Goal: Information Seeking & Learning: Compare options

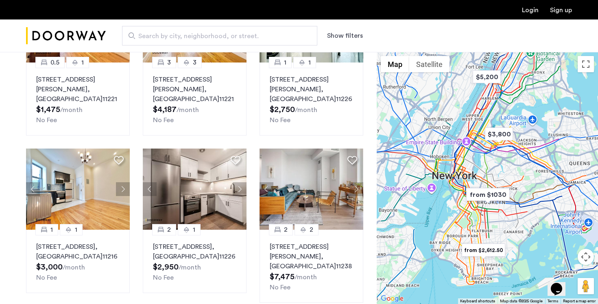
scroll to position [422, 0]
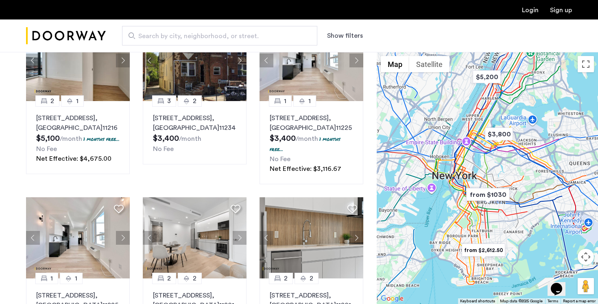
click at [563, 185] on div at bounding box center [486, 178] width 221 height 252
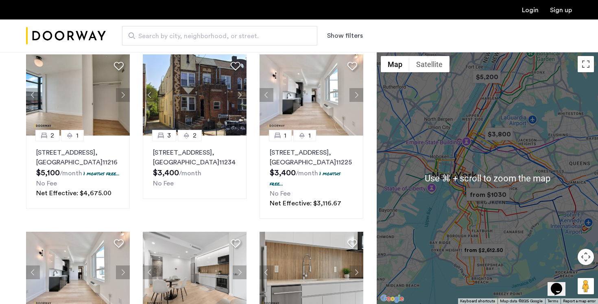
scroll to position [413, 0]
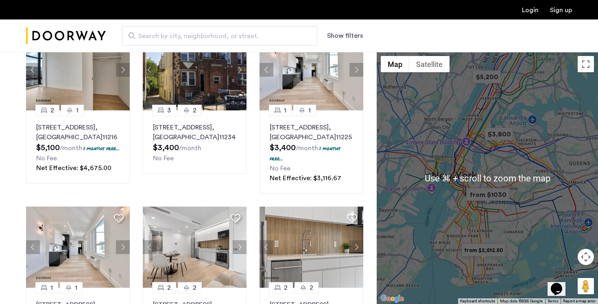
click at [519, 176] on div at bounding box center [486, 178] width 221 height 252
click at [518, 180] on div at bounding box center [486, 178] width 221 height 252
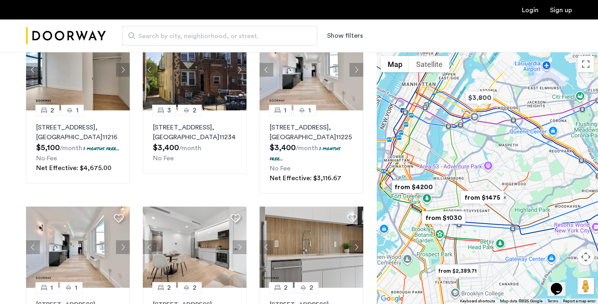
click at [500, 195] on img "from $1475" at bounding box center [482, 198] width 50 height 18
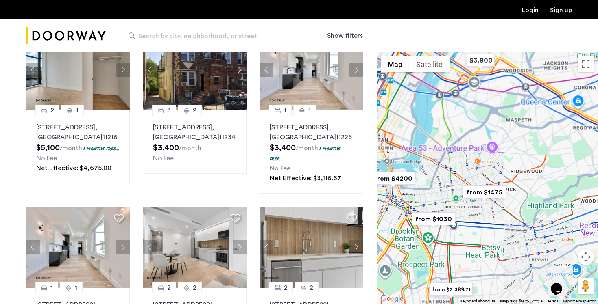
click at [500, 195] on img "from $1475" at bounding box center [484, 192] width 50 height 18
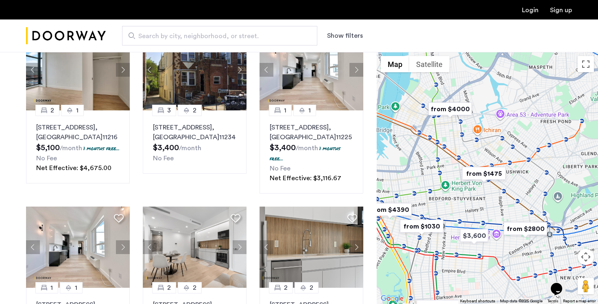
click at [509, 193] on div "To navigate, press the arrow keys." at bounding box center [486, 178] width 221 height 252
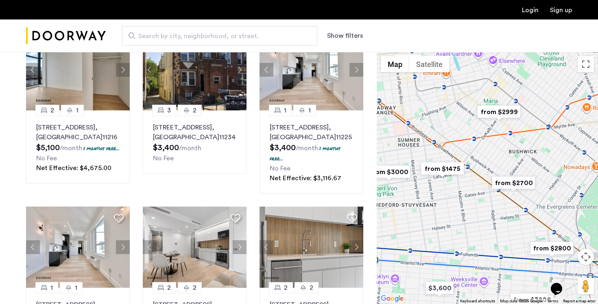
drag, startPoint x: 483, startPoint y: 189, endPoint x: 505, endPoint y: 191, distance: 22.4
click at [505, 191] on div "To navigate, press the arrow keys." at bounding box center [486, 178] width 221 height 252
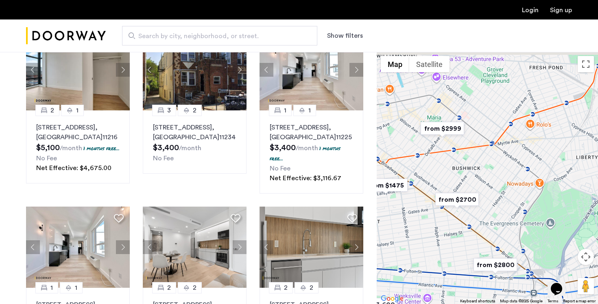
drag, startPoint x: 520, startPoint y: 150, endPoint x: 441, endPoint y: 167, distance: 80.7
click at [437, 171] on div "To navigate, press the arrow keys." at bounding box center [486, 178] width 221 height 252
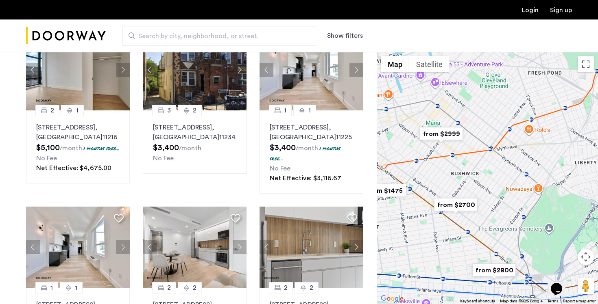
click at [478, 138] on div "To navigate, press the arrow keys." at bounding box center [486, 178] width 221 height 252
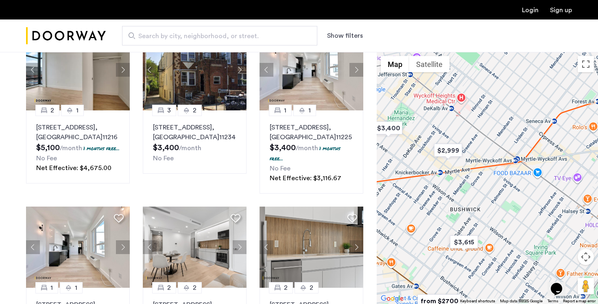
drag, startPoint x: 487, startPoint y: 130, endPoint x: 502, endPoint y: 130, distance: 14.2
click at [502, 130] on div "To navigate, press the arrow keys." at bounding box center [486, 178] width 221 height 252
click at [456, 150] on img "$2,999" at bounding box center [448, 150] width 35 height 18
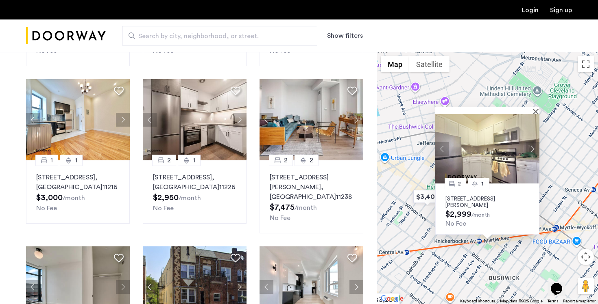
scroll to position [0, 0]
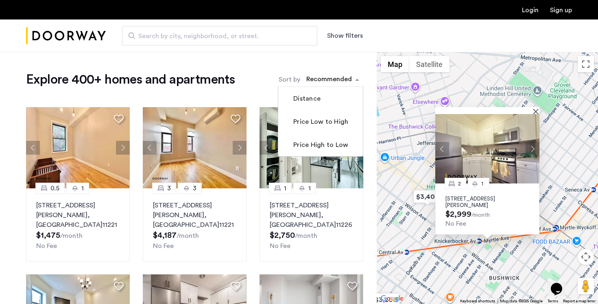
click at [333, 76] on div "sort-apartment" at bounding box center [329, 80] width 48 height 11
click at [314, 121] on label "Price Low to High" at bounding box center [319, 122] width 57 height 10
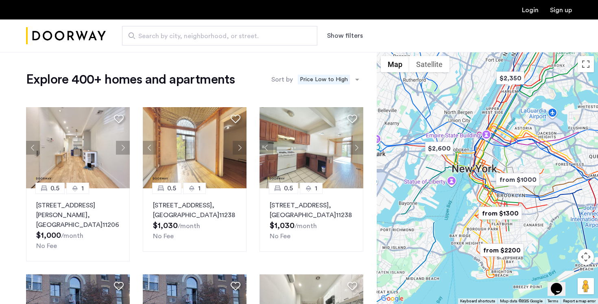
click at [536, 168] on div at bounding box center [486, 178] width 221 height 252
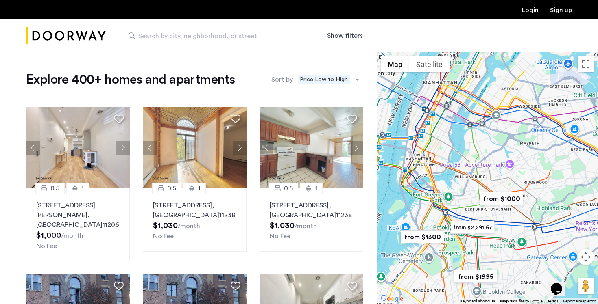
click at [513, 185] on div at bounding box center [486, 178] width 221 height 252
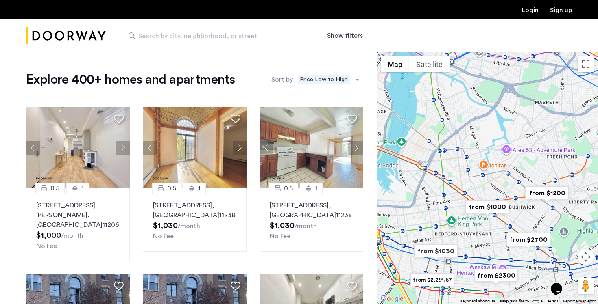
click at [535, 217] on div at bounding box center [486, 178] width 221 height 252
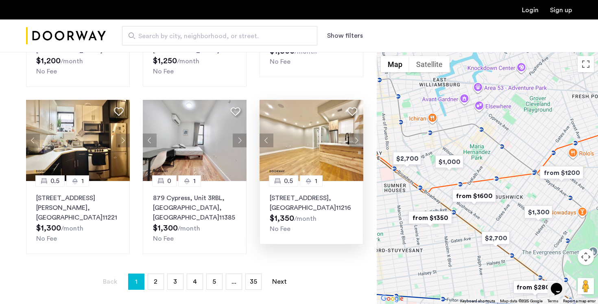
scroll to position [511, 0]
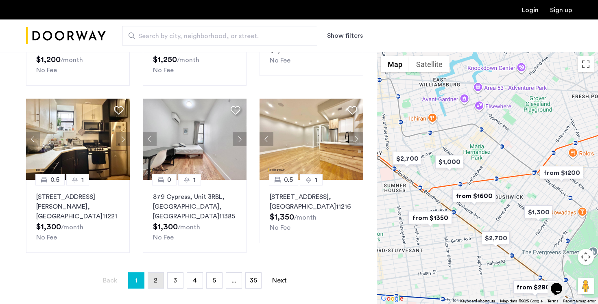
click at [152, 273] on link "page 2" at bounding box center [155, 280] width 15 height 15
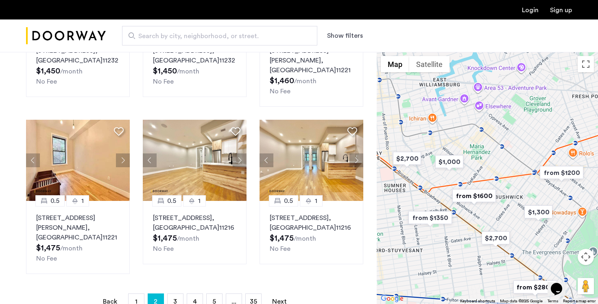
scroll to position [570, 0]
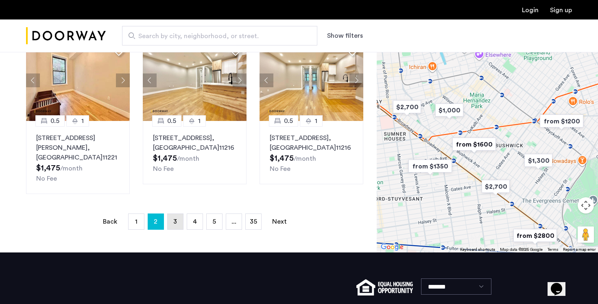
click at [168, 222] on link "page 3" at bounding box center [174, 221] width 15 height 15
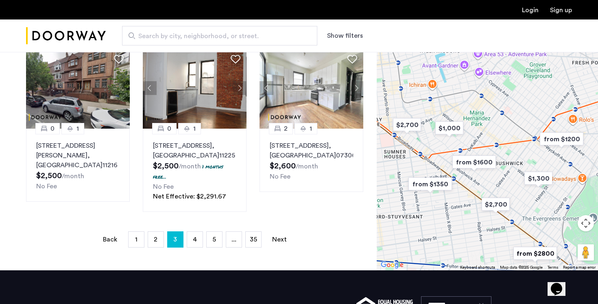
scroll to position [563, 0]
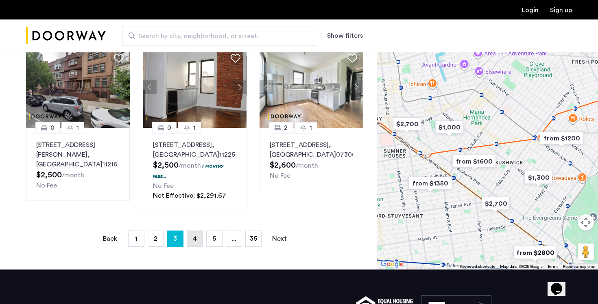
click at [192, 231] on link "page 4" at bounding box center [194, 238] width 15 height 15
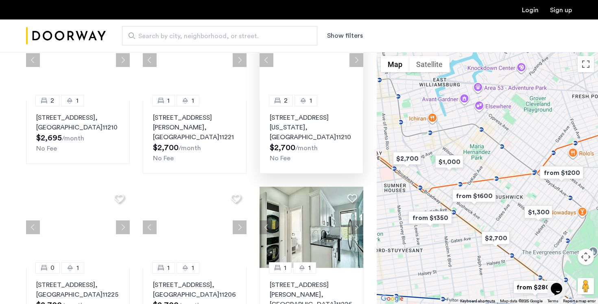
scroll to position [513, 0]
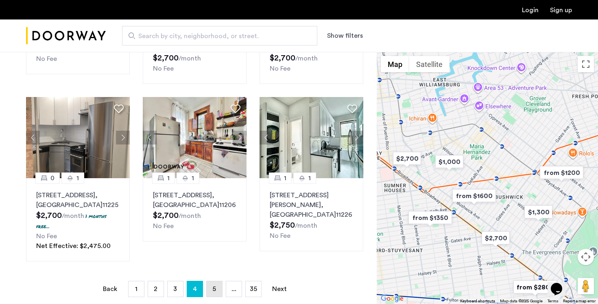
click at [214, 284] on link "page 5" at bounding box center [213, 289] width 15 height 15
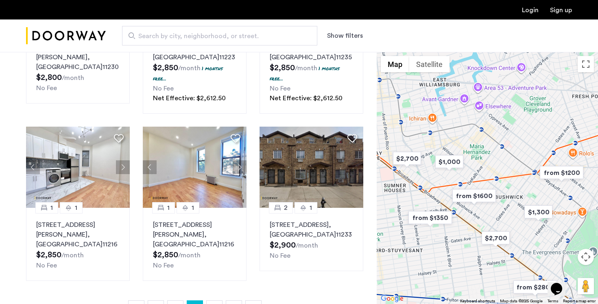
scroll to position [493, 0]
click at [219, 302] on link "page 6" at bounding box center [213, 309] width 15 height 15
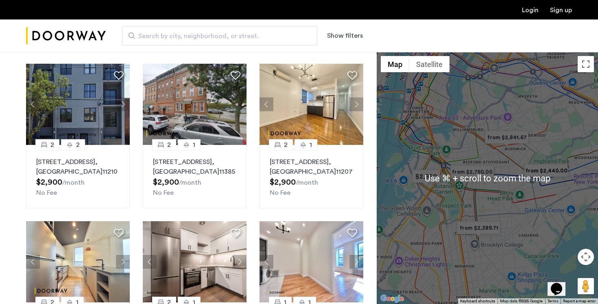
scroll to position [46, 0]
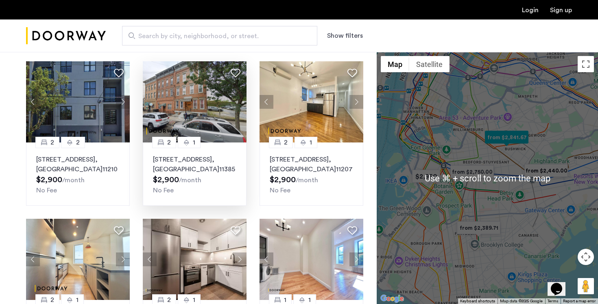
click at [199, 176] on div "4-55 Seneca Avenue, Unit 1L, Queens , NY 11385 $2,900 /month No Fee" at bounding box center [194, 175] width 83 height 41
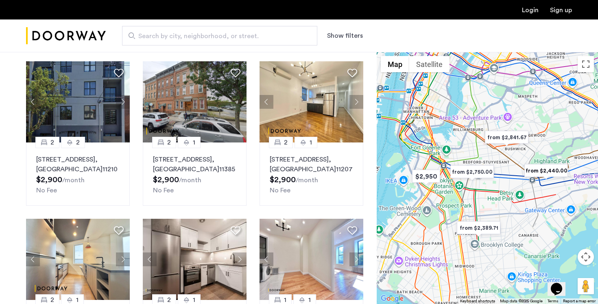
click at [513, 152] on div at bounding box center [486, 178] width 221 height 252
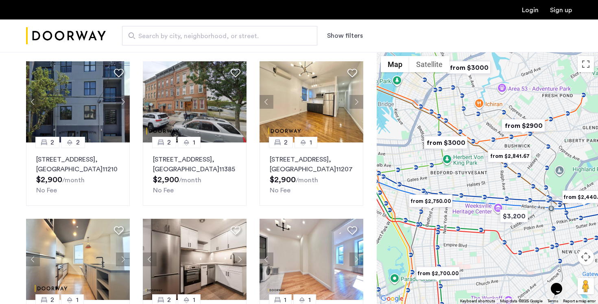
click at [501, 145] on div at bounding box center [486, 178] width 221 height 252
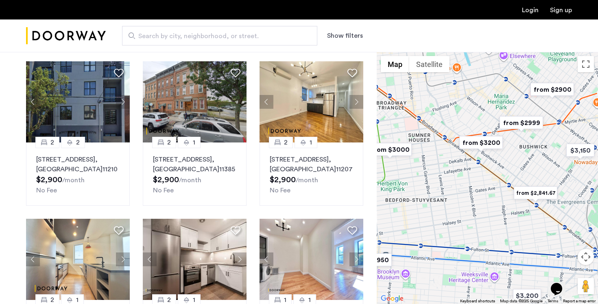
click at [509, 155] on div at bounding box center [486, 178] width 221 height 252
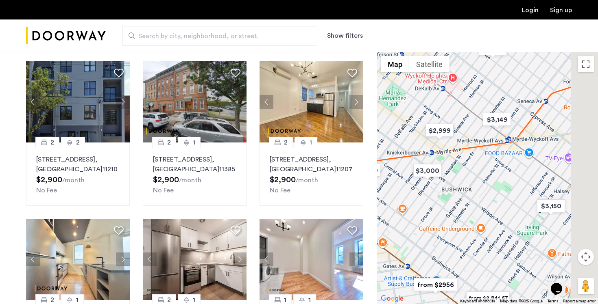
drag, startPoint x: 511, startPoint y: 152, endPoint x: 396, endPoint y: 208, distance: 128.5
click at [396, 208] on div at bounding box center [486, 178] width 221 height 252
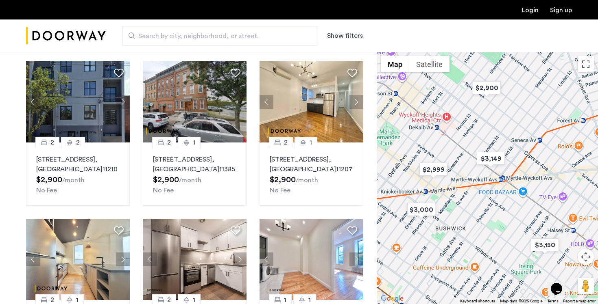
drag, startPoint x: 451, startPoint y: 179, endPoint x: 491, endPoint y: 209, distance: 49.9
click at [491, 209] on div at bounding box center [486, 178] width 221 height 252
click at [489, 158] on img "$3,149" at bounding box center [490, 159] width 35 height 18
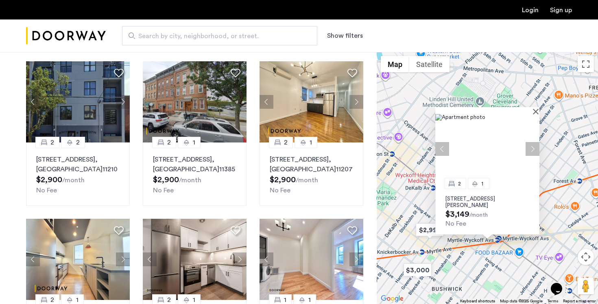
click at [476, 198] on p "293 Wyckoff Avenue, Unit 3L, Brooklyn, NY 11237" at bounding box center [487, 202] width 84 height 13
click at [546, 224] on div "2 1 293 Wyckoff Avenue, Unit 3L, Brooklyn, NY 11237 $3,149 /month No Fee" at bounding box center [486, 178] width 221 height 252
click at [532, 110] on div at bounding box center [484, 110] width 98 height 7
click at [534, 110] on div at bounding box center [487, 110] width 104 height 7
click at [534, 110] on button "Close" at bounding box center [537, 112] width 6 height 6
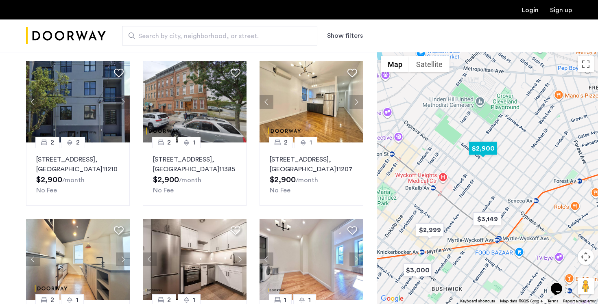
click at [482, 153] on img "$2,900" at bounding box center [482, 148] width 35 height 18
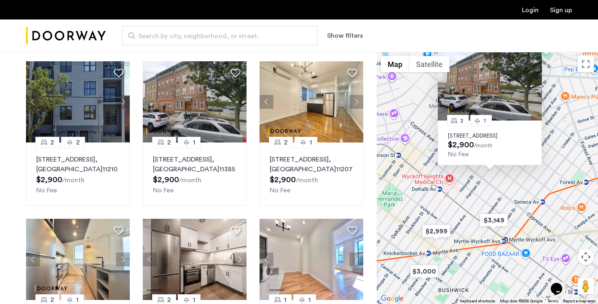
drag, startPoint x: 474, startPoint y: 244, endPoint x: 476, endPoint y: 174, distance: 70.4
click at [476, 174] on div "2 1 4-55 Seneca Avenue, Unit 1L, Queens, NY 11385 $2,900 /month No Fee" at bounding box center [486, 178] width 221 height 252
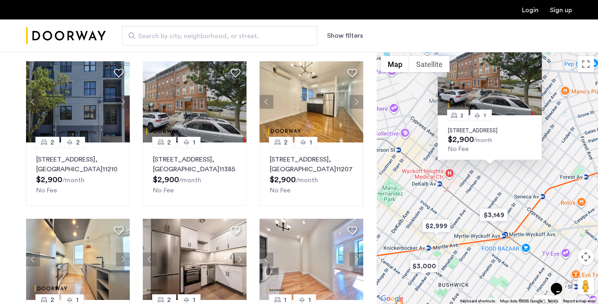
drag, startPoint x: 480, startPoint y: 195, endPoint x: 481, endPoint y: 178, distance: 17.1
click at [481, 178] on div "2 1 4-55 Seneca Avenue, Unit 1L, Queens, NY 11385 $2,900 /month No Fee" at bounding box center [486, 178] width 221 height 252
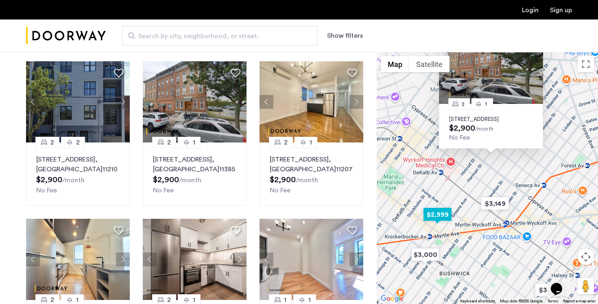
click at [446, 217] on img "$2,999" at bounding box center [437, 215] width 35 height 18
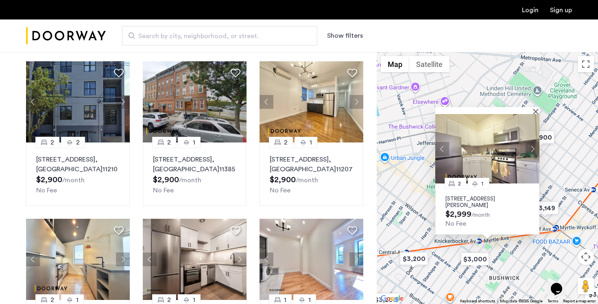
click at [507, 193] on div "2 1 290 Harman Street, Unit 1RR, Brooklyn, NY 11237 $2,999 /month No Fee" at bounding box center [487, 209] width 104 height 51
click at [540, 103] on div "2 1 290 Harman Street, Unit 1RR, Brooklyn, NY 11237 $2,999 /month No Fee" at bounding box center [486, 178] width 221 height 252
click at [416, 261] on img "$3,200" at bounding box center [413, 259] width 35 height 18
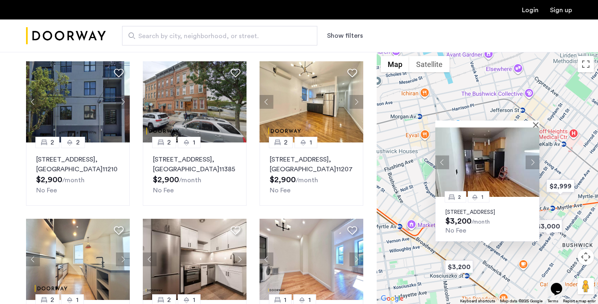
drag, startPoint x: 496, startPoint y: 261, endPoint x: 496, endPoint y: 269, distance: 8.1
click at [496, 269] on div "2 1 1248 Dekalb Avenue, Unit 3L, Brooklyn, NY 11221 $3,200 /month No Fee" at bounding box center [486, 178] width 221 height 252
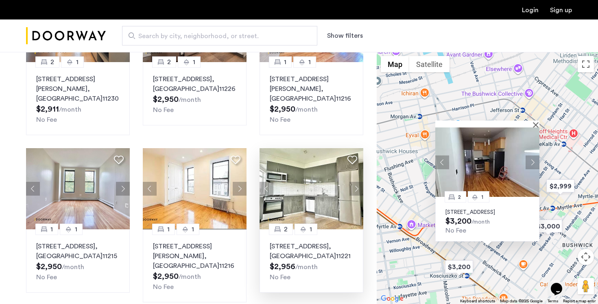
scroll to position [292, 0]
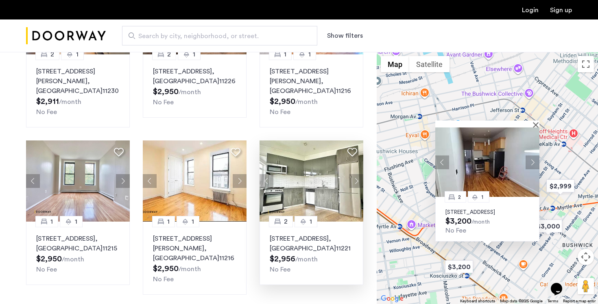
click at [312, 239] on p "997 Jefferson Avenue, Unit 3C, Brooklyn , NY 11221" at bounding box center [310, 244] width 83 height 20
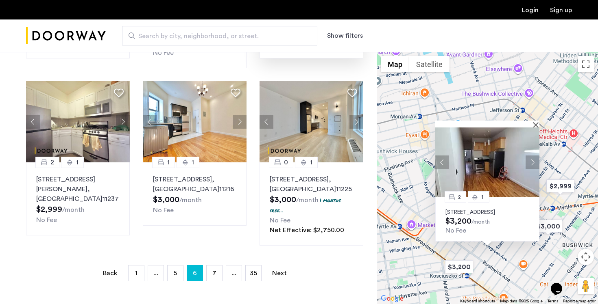
scroll to position [518, 0]
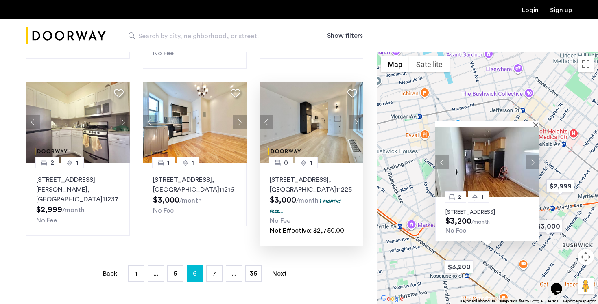
click at [315, 194] on div "1042 President Street, Unit 4E, Brooklyn , NY 11225 $3,000 /month 1 months free…" at bounding box center [310, 205] width 83 height 61
click at [213, 271] on span "7" at bounding box center [214, 274] width 4 height 7
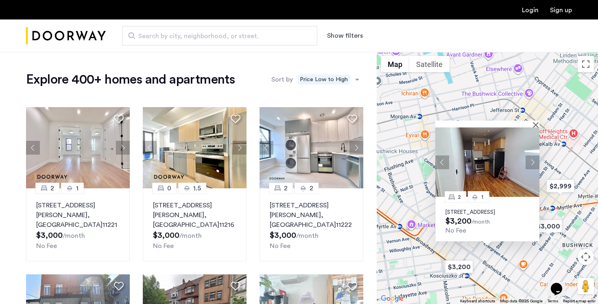
click at [348, 39] on button "Show filters" at bounding box center [345, 36] width 36 height 10
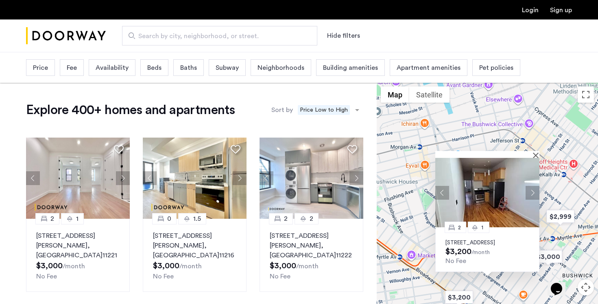
click at [153, 67] on span "Beds" at bounding box center [154, 68] width 14 height 10
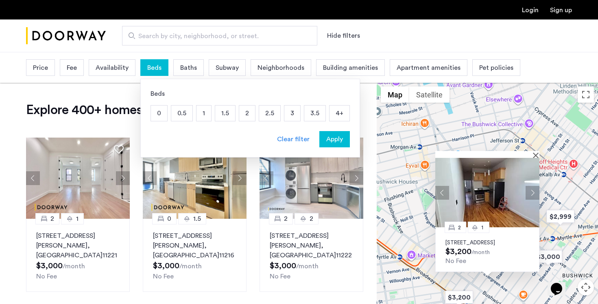
click at [245, 113] on p "2" at bounding box center [247, 113] width 16 height 15
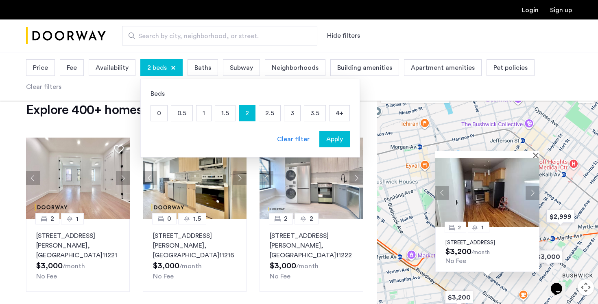
click at [43, 67] on span "Price" at bounding box center [40, 68] width 15 height 10
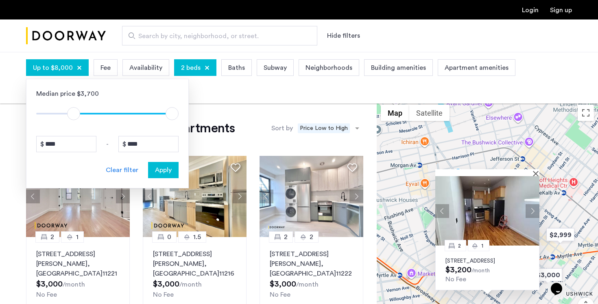
drag, startPoint x: 43, startPoint y: 115, endPoint x: 74, endPoint y: 118, distance: 30.6
click at [74, 118] on span "ngx-slider" at bounding box center [73, 113] width 13 height 13
click at [58, 145] on input "****" at bounding box center [66, 144] width 60 height 16
click at [151, 141] on input "****" at bounding box center [148, 144] width 60 height 16
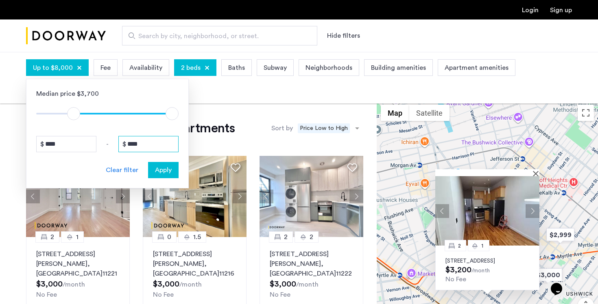
click at [151, 141] on input "****" at bounding box center [148, 144] width 60 height 16
type input "*"
type input "****"
click at [172, 178] on button "Apply" at bounding box center [163, 170] width 30 height 16
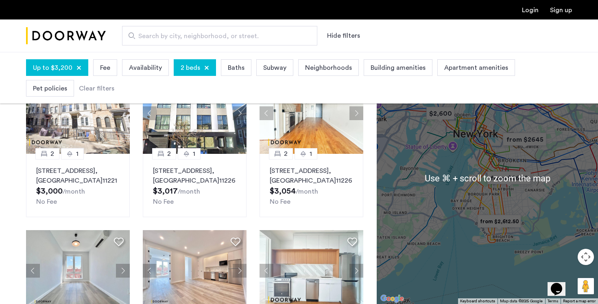
scroll to position [84, 0]
click at [538, 157] on div at bounding box center [486, 178] width 221 height 252
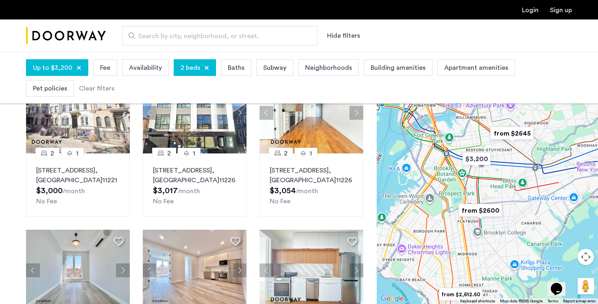
click at [530, 149] on div at bounding box center [486, 178] width 221 height 252
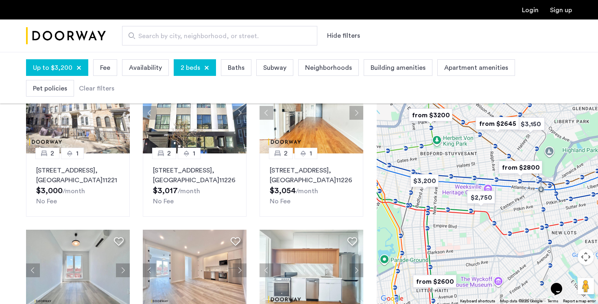
drag, startPoint x: 505, startPoint y: 149, endPoint x: 511, endPoint y: 163, distance: 15.1
click at [511, 163] on div at bounding box center [486, 178] width 221 height 252
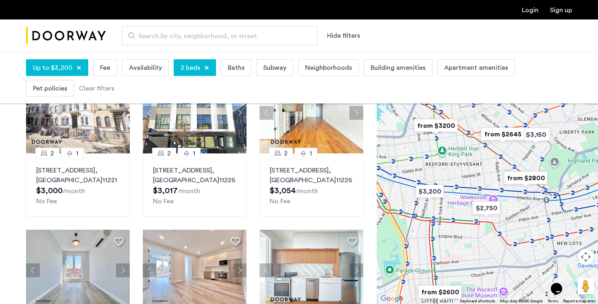
click at [512, 154] on div at bounding box center [486, 178] width 221 height 252
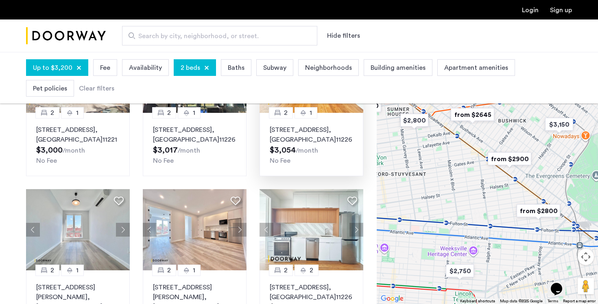
scroll to position [124, 0]
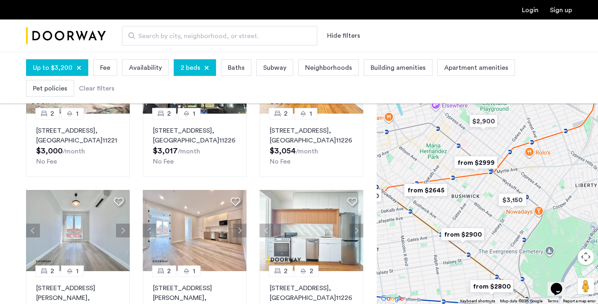
drag, startPoint x: 490, startPoint y: 154, endPoint x: 442, endPoint y: 233, distance: 92.0
click at [442, 233] on img "from $2900" at bounding box center [462, 235] width 50 height 18
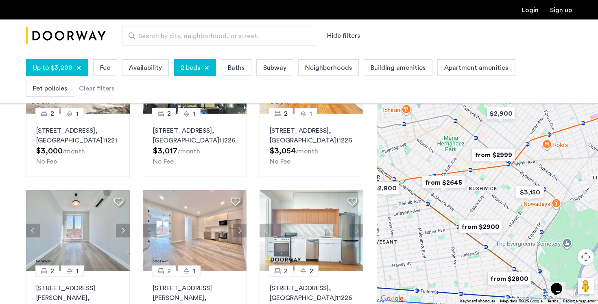
drag, startPoint x: 446, startPoint y: 226, endPoint x: 472, endPoint y: 215, distance: 28.2
click at [472, 215] on div "To navigate, press the arrow keys." at bounding box center [486, 178] width 221 height 252
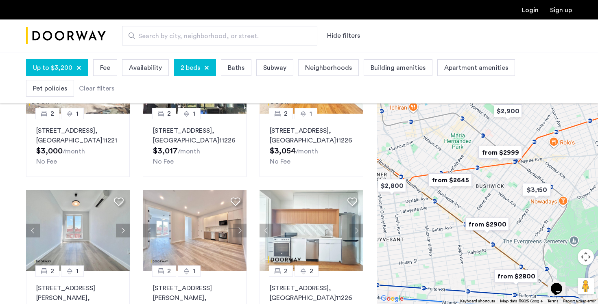
click at [462, 178] on img "from $2645" at bounding box center [450, 180] width 50 height 18
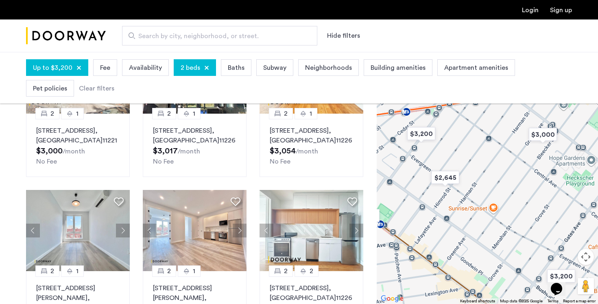
drag, startPoint x: 510, startPoint y: 241, endPoint x: 469, endPoint y: 250, distance: 42.3
click at [469, 250] on div "To navigate, press the arrow keys." at bounding box center [486, 178] width 221 height 252
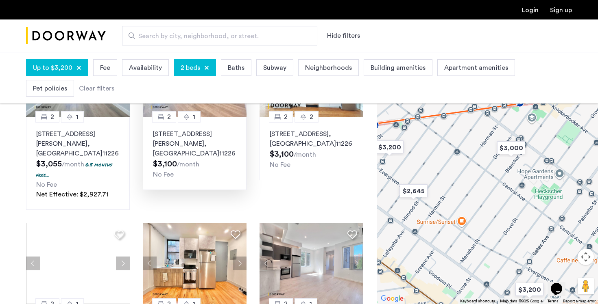
scroll to position [235, 0]
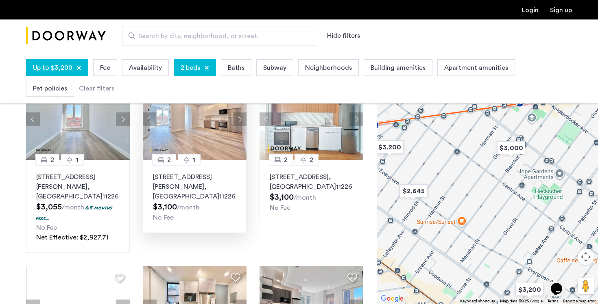
click at [222, 200] on div "2913 Snyder Avenue, Unit 4C, Brooklyn , NY 11226 $3,100 /month No Fee" at bounding box center [194, 197] width 83 height 50
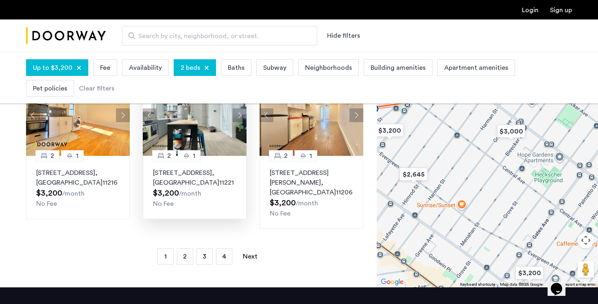
scroll to position [592, 0]
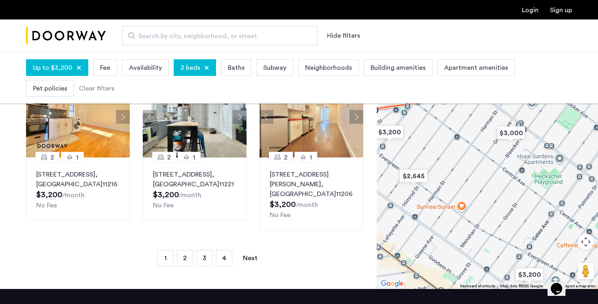
drag, startPoint x: 185, startPoint y: 251, endPoint x: 189, endPoint y: 272, distance: 21.2
click at [218, 178] on p "621 Kosciuszko Street, Unit 3F, Brooklyn , NY 11221" at bounding box center [194, 180] width 83 height 20
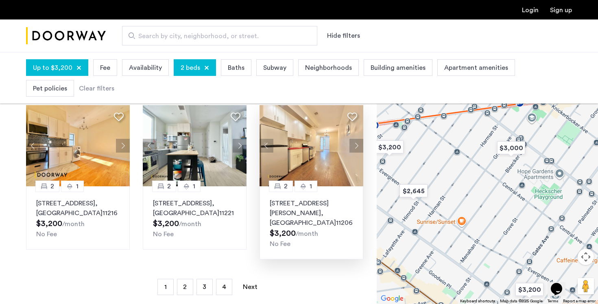
scroll to position [538, 0]
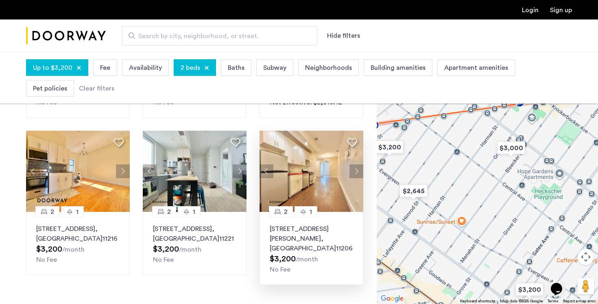
click at [319, 250] on div "539 Marcy Avenue, Unit 2L, Brooklyn , NY 11206 $3,200 /month No Fee" at bounding box center [310, 249] width 83 height 50
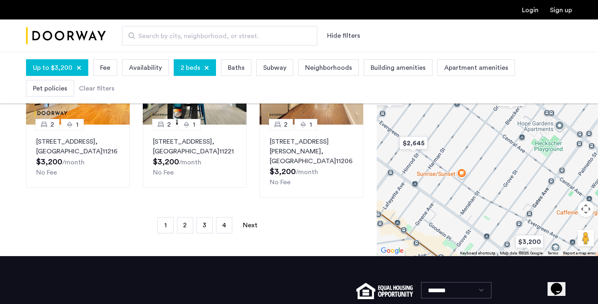
scroll to position [624, 0]
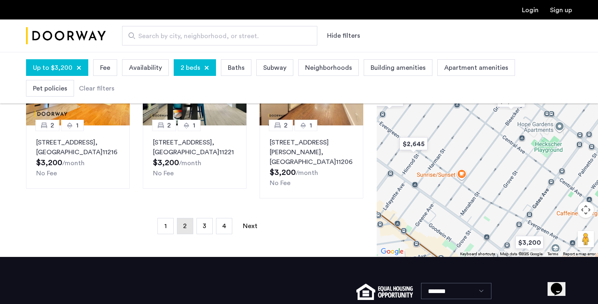
click at [181, 219] on link "page 2" at bounding box center [184, 226] width 15 height 15
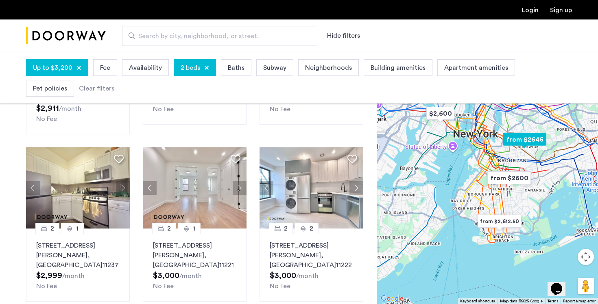
scroll to position [516, 0]
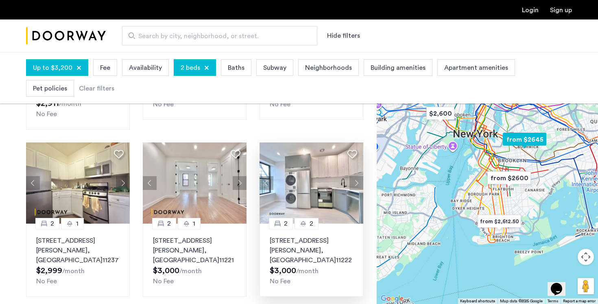
click at [311, 246] on div "83 Beadel Street, Unit 2F, Brooklyn , NY 11222 $3,000 /month No Fee" at bounding box center [310, 261] width 83 height 50
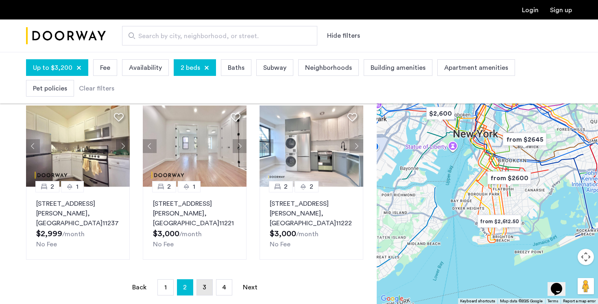
scroll to position [554, 0]
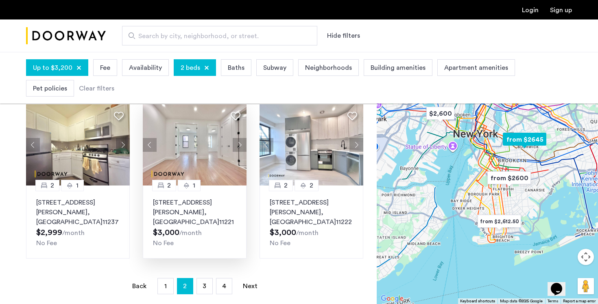
click at [206, 209] on span ", [GEOGRAPHIC_DATA]" at bounding box center [186, 217] width 66 height 16
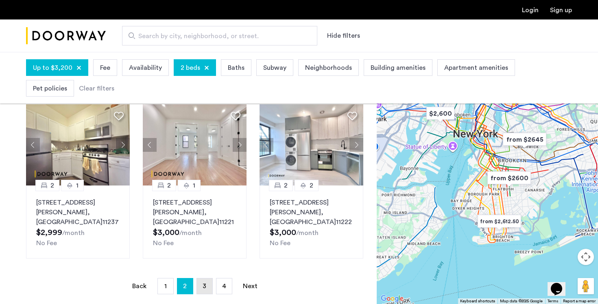
click at [202, 279] on link "page 3" at bounding box center [204, 286] width 15 height 15
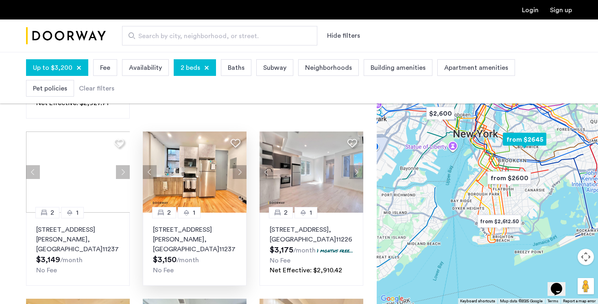
scroll to position [371, 0]
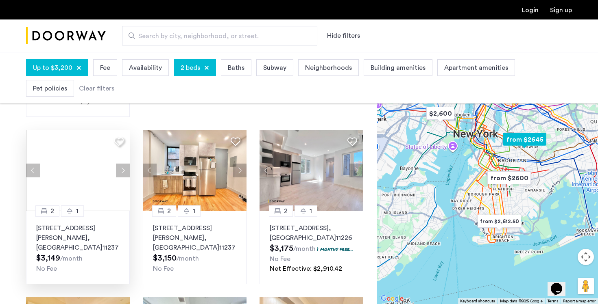
click at [85, 229] on p "293 Wyckoff Avenue, Unit 3L, Brooklyn , NY 11237" at bounding box center [77, 238] width 83 height 29
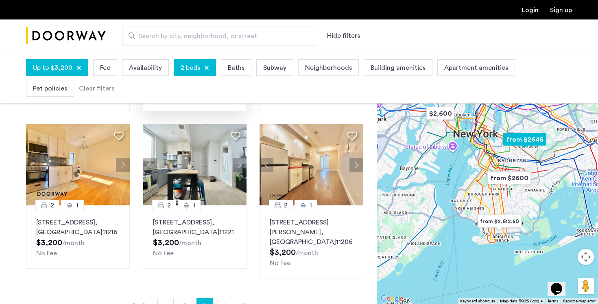
scroll to position [571, 0]
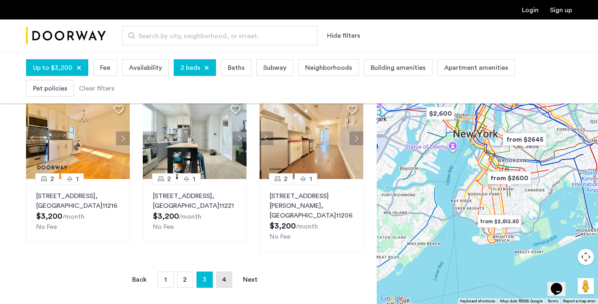
click at [228, 276] on link "page 4" at bounding box center [223, 279] width 15 height 15
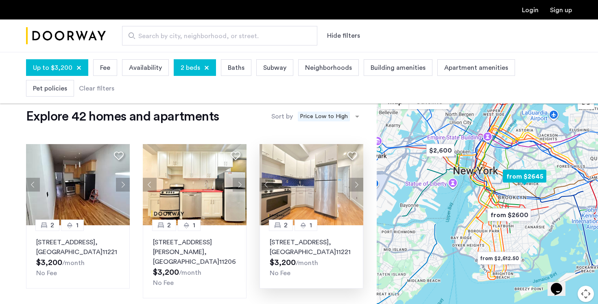
scroll to position [11, 0]
click at [326, 246] on p "64 Palmetto Street, Unit 2R, Brooklyn , NY 11221" at bounding box center [310, 248] width 83 height 20
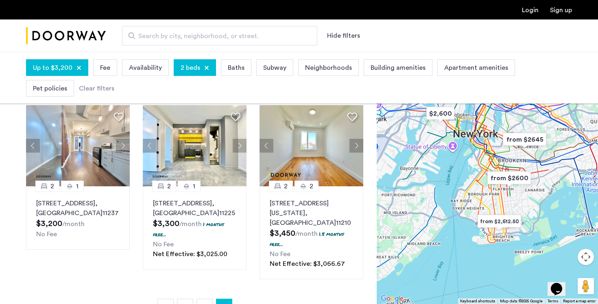
scroll to position [227, 0]
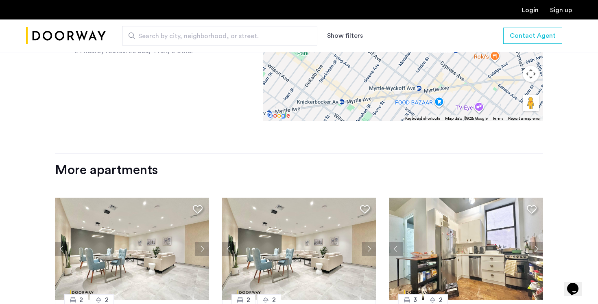
scroll to position [1040, 0]
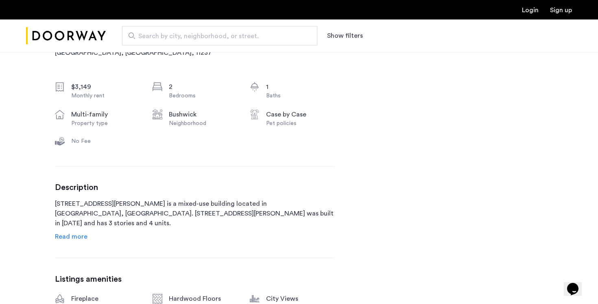
scroll to position [302, 0]
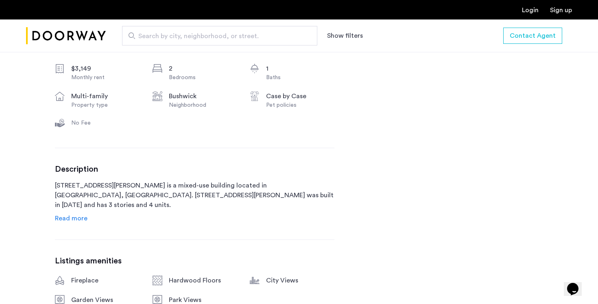
click at [83, 220] on span "Read more" at bounding box center [71, 218] width 33 height 7
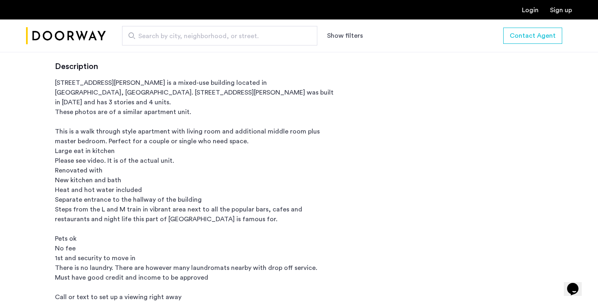
scroll to position [406, 0]
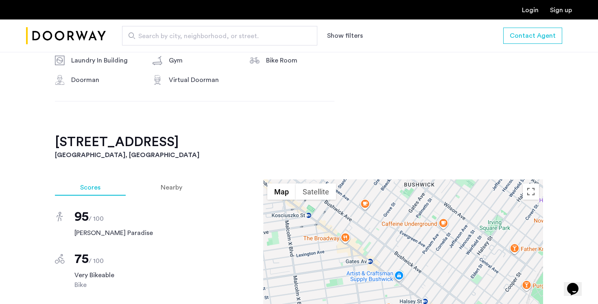
scroll to position [602, 0]
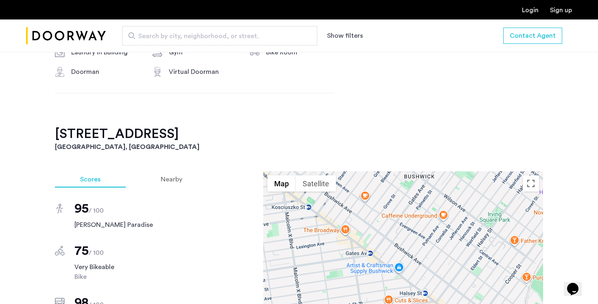
click at [217, 133] on h2 "[STREET_ADDRESS]" at bounding box center [299, 134] width 488 height 16
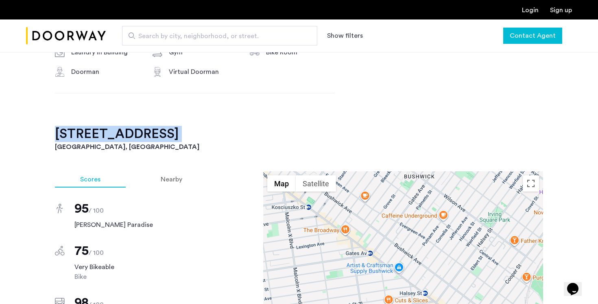
copy h2 "997 Jefferson Avenue, Unit 3C"
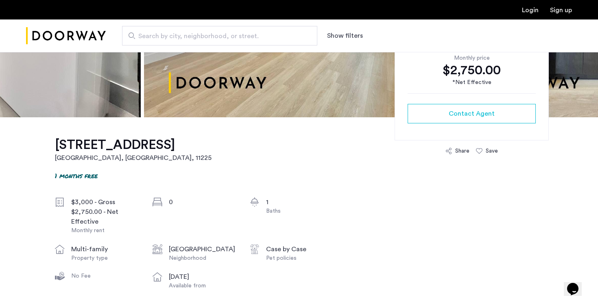
scroll to position [179, 0]
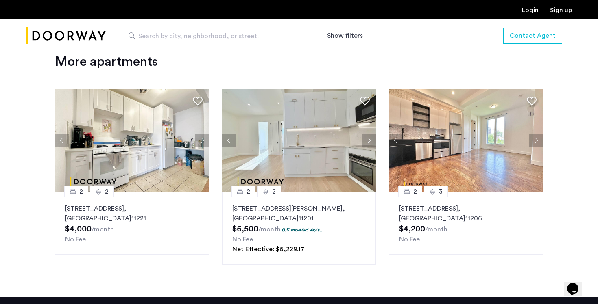
scroll to position [815, 0]
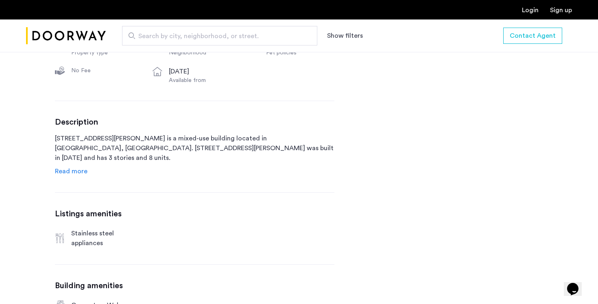
scroll to position [356, 0]
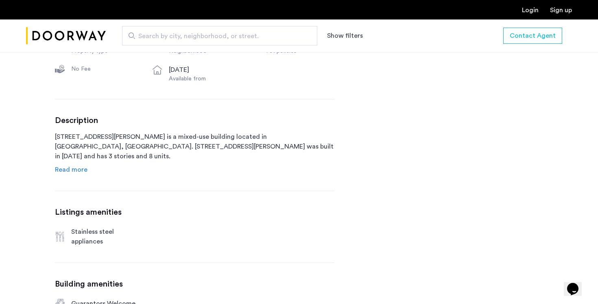
click at [72, 169] on span "Read more" at bounding box center [71, 170] width 33 height 7
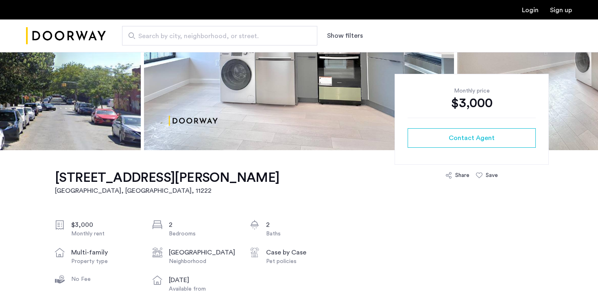
scroll to position [161, 0]
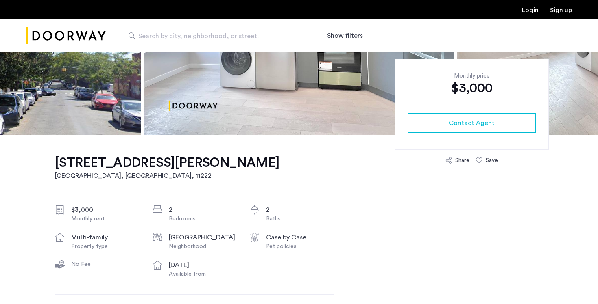
click at [160, 158] on h1 "83 Beadel Street, Unit 2F" at bounding box center [167, 163] width 224 height 16
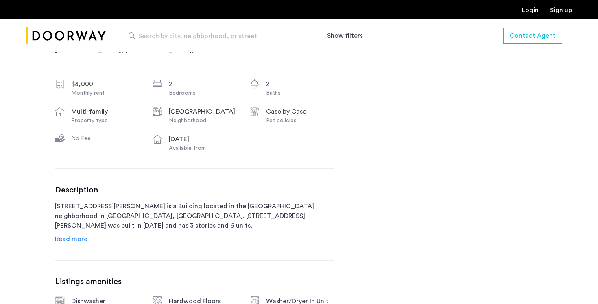
scroll to position [287, 0]
click at [78, 239] on span "Read more" at bounding box center [71, 239] width 33 height 7
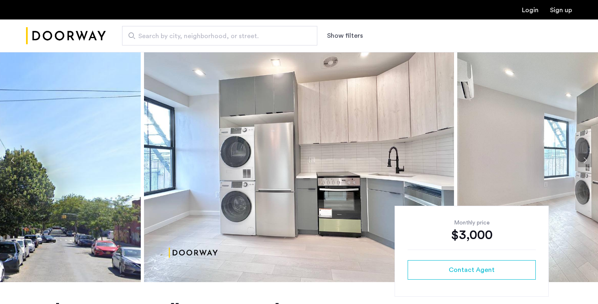
scroll to position [14, 0]
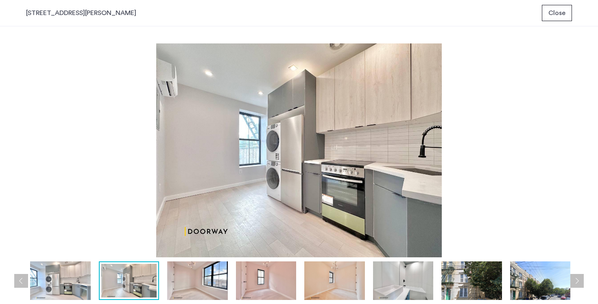
scroll to position [0, 0]
click at [480, 286] on img at bounding box center [471, 281] width 61 height 39
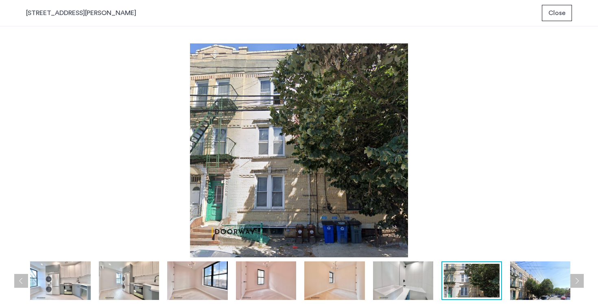
click at [531, 287] on img at bounding box center [540, 281] width 61 height 39
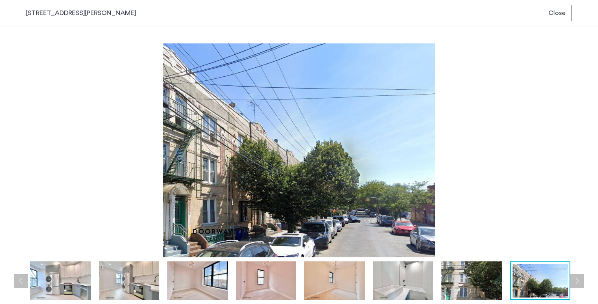
click at [398, 287] on img at bounding box center [403, 281] width 61 height 39
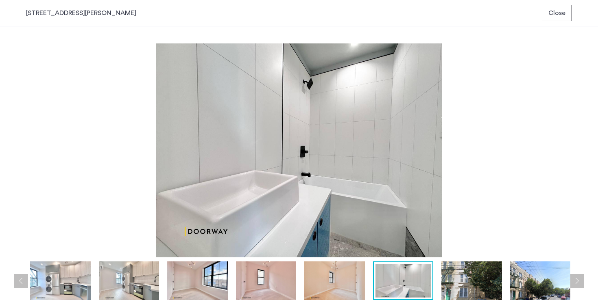
click at [328, 290] on img at bounding box center [334, 281] width 61 height 39
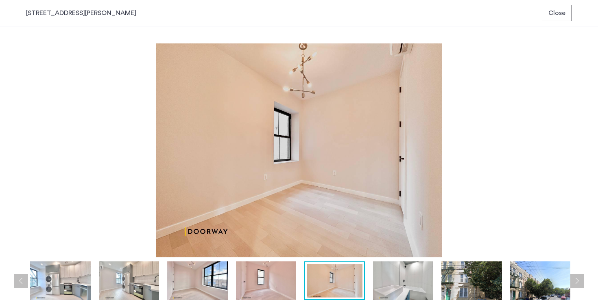
click at [254, 289] on img at bounding box center [266, 281] width 61 height 39
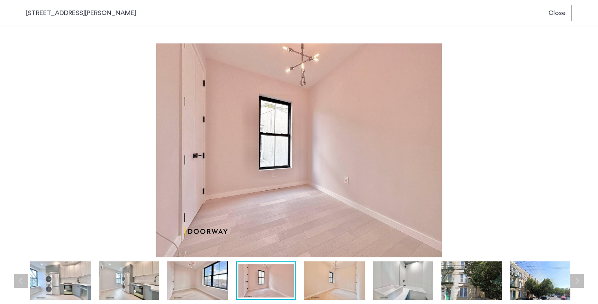
click at [171, 287] on img at bounding box center [197, 281] width 61 height 39
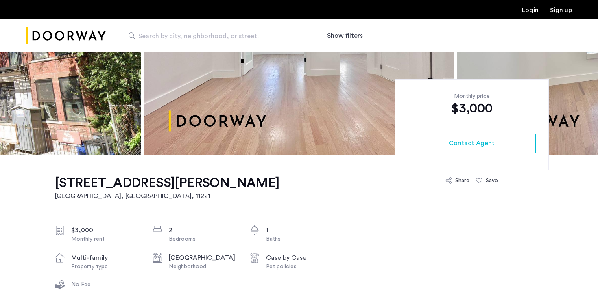
scroll to position [139, 0]
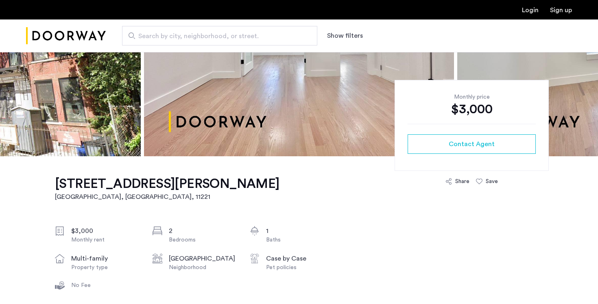
click at [138, 186] on h1 "[STREET_ADDRESS][PERSON_NAME]" at bounding box center [167, 184] width 224 height 16
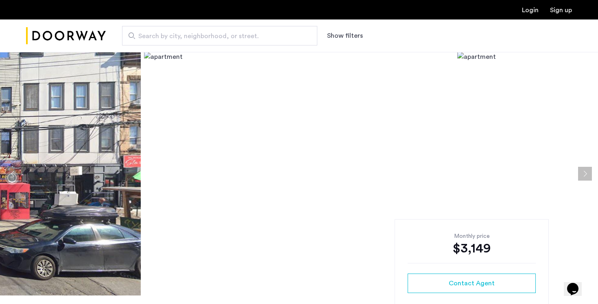
scroll to position [34, 0]
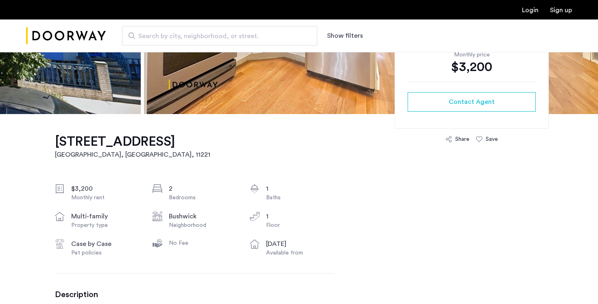
scroll to position [180, 0]
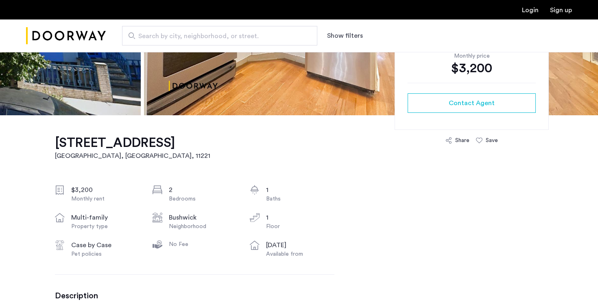
click at [166, 145] on h1 "[STREET_ADDRESS]" at bounding box center [132, 143] width 155 height 16
